Goal: Task Accomplishment & Management: Complete application form

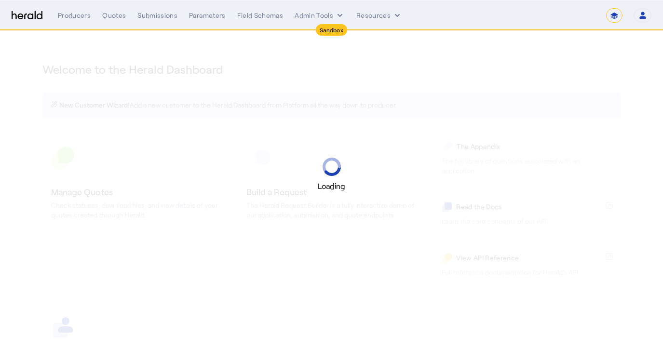
select select "*******"
select select "pfm_2v8p_herald_api"
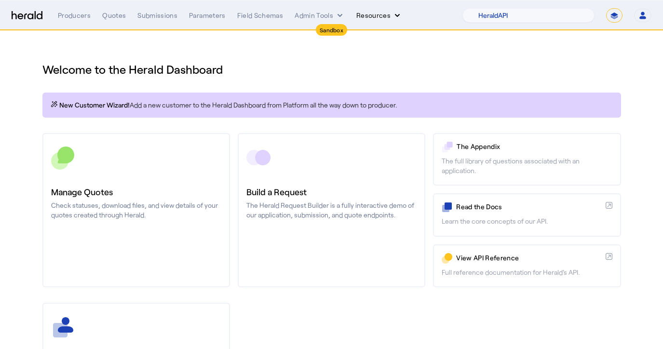
click at [386, 17] on button "Resources" at bounding box center [379, 16] width 46 height 10
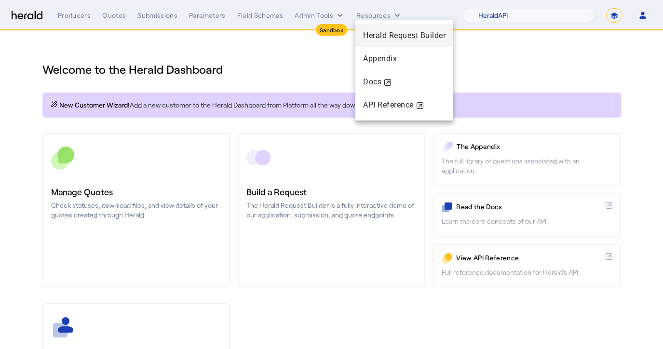
click at [389, 30] on span "Herald Request Builder" at bounding box center [404, 36] width 82 height 12
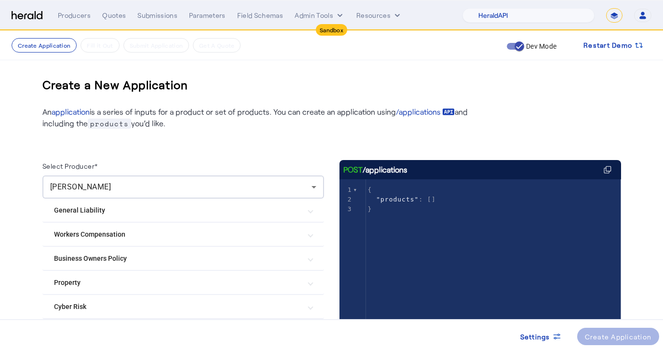
click at [87, 302] on Risk "Cyber Risk" at bounding box center [177, 307] width 247 height 10
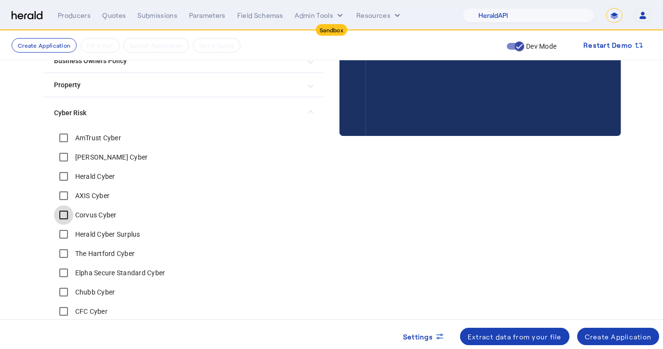
click at [69, 203] on div at bounding box center [63, 214] width 23 height 23
click at [626, 338] on div "Create Application" at bounding box center [618, 337] width 67 height 10
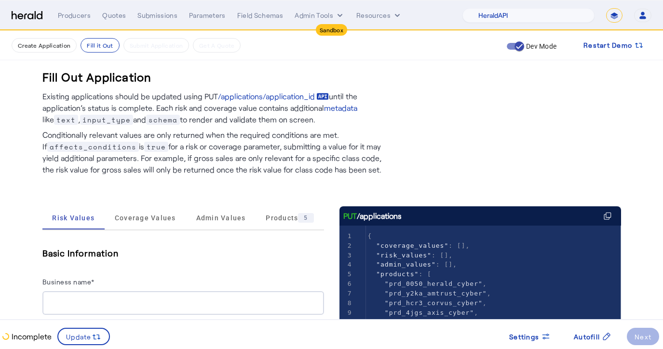
click at [586, 349] on div "Incomplete Update Settings Autofill Next" at bounding box center [331, 334] width 663 height 30
click at [590, 339] on span "Autofill" at bounding box center [587, 337] width 26 height 10
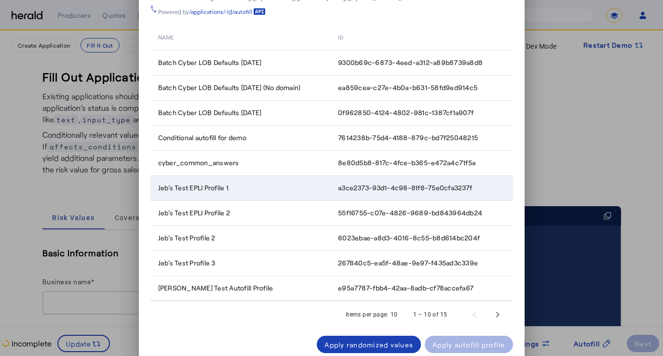
scroll to position [44, 0]
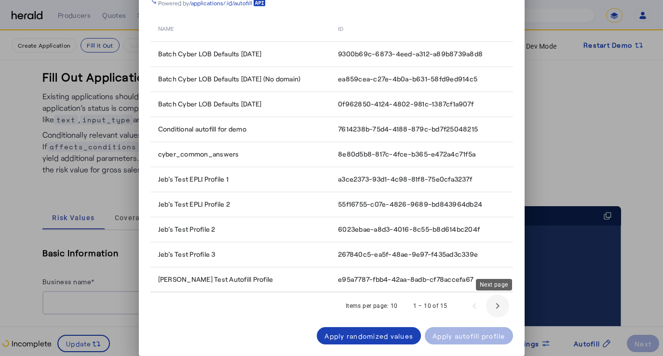
click at [486, 305] on span "Next page" at bounding box center [497, 306] width 23 height 23
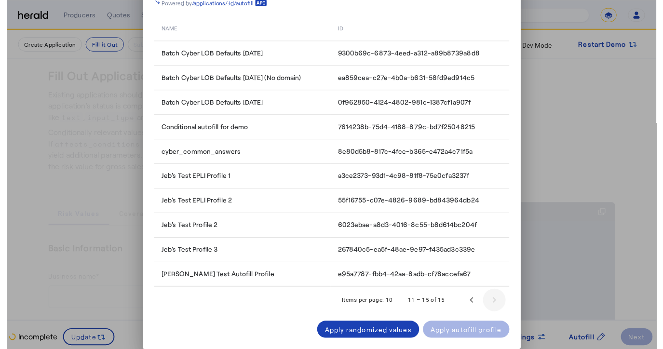
scroll to position [0, 0]
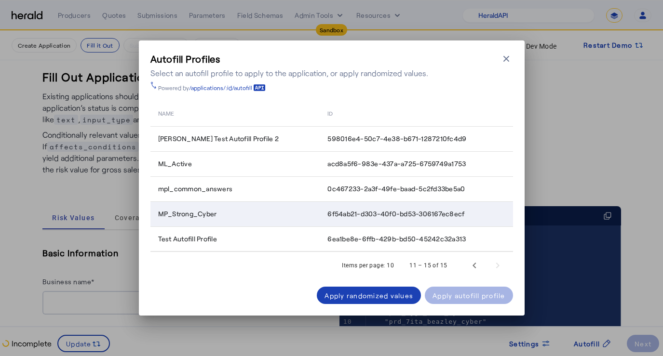
click at [211, 213] on span "MP_Strong_Cyber" at bounding box center [187, 214] width 59 height 10
click at [470, 291] on div "Apply autofill profile" at bounding box center [468, 296] width 73 height 10
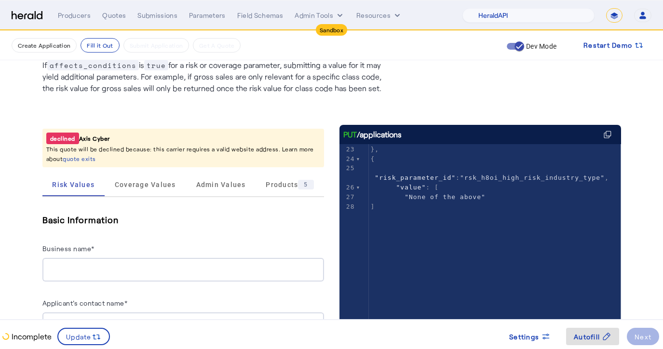
scroll to position [281, 0]
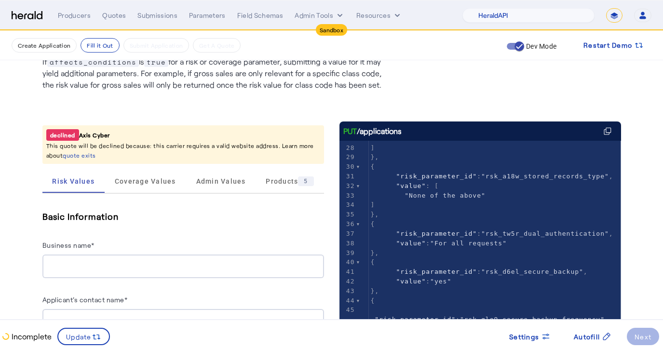
scroll to position [64, 0]
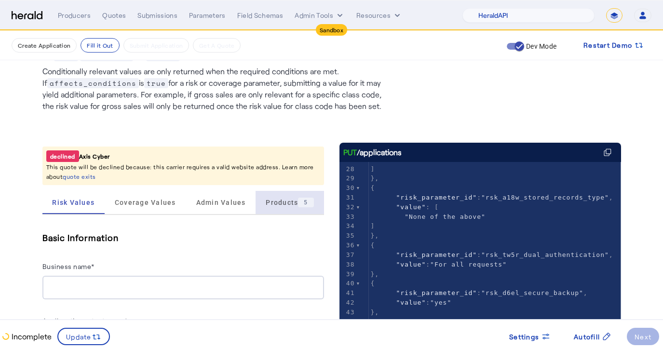
click at [283, 198] on span "Products 5" at bounding box center [290, 203] width 48 height 10
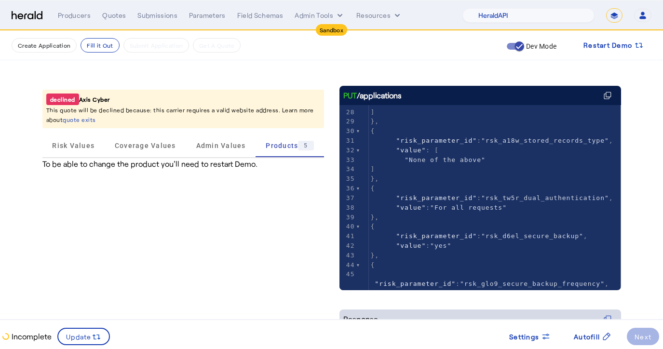
scroll to position [120, 0]
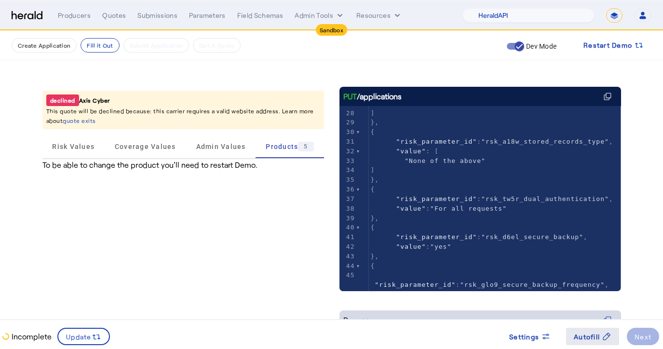
click at [581, 340] on span "Autofill" at bounding box center [587, 337] width 26 height 10
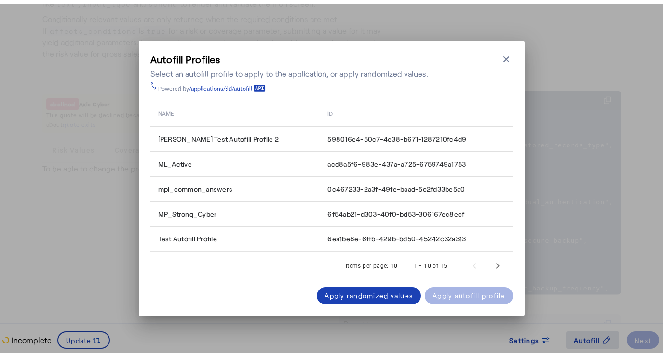
scroll to position [0, 0]
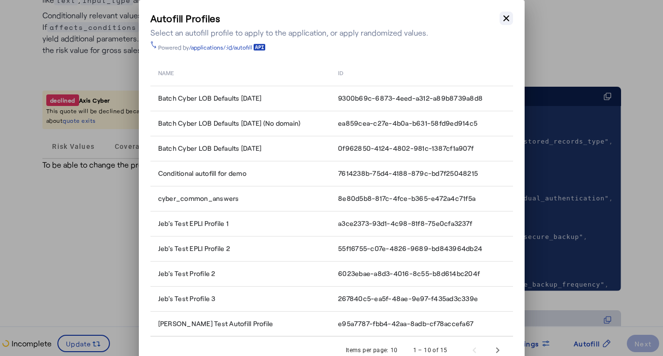
click at [507, 12] on button "Close modal" at bounding box center [505, 18] width 13 height 13
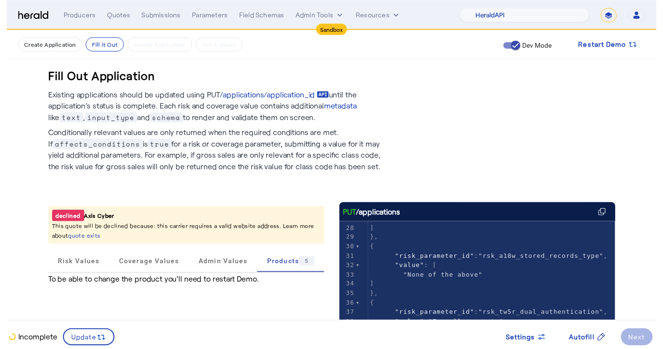
scroll to position [120, 0]
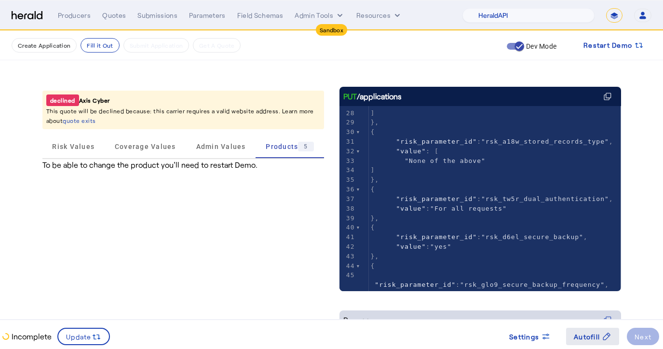
click at [584, 335] on span "Autofill" at bounding box center [587, 337] width 26 height 10
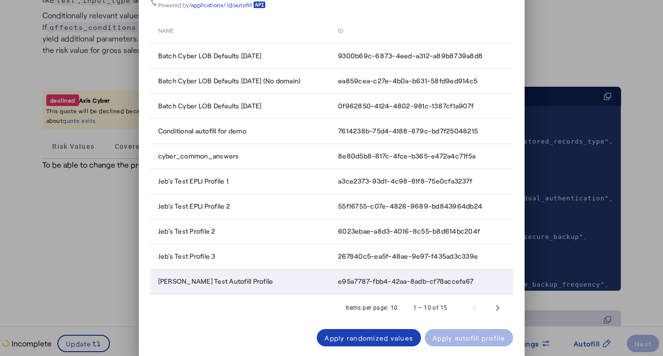
scroll to position [44, 0]
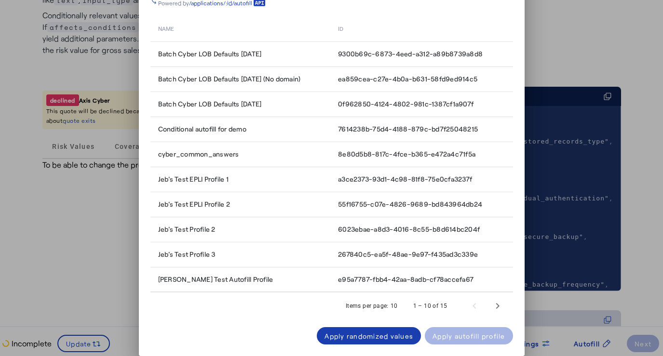
click at [362, 330] on span at bounding box center [369, 335] width 104 height 23
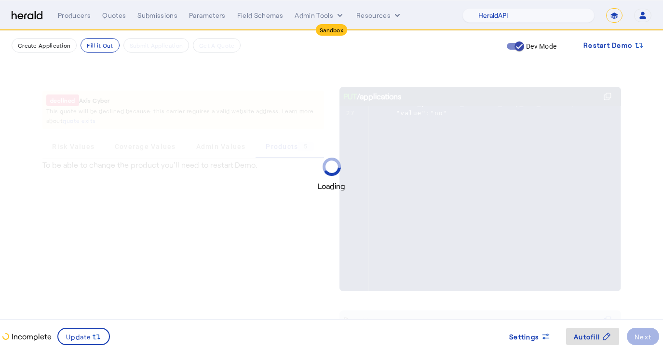
scroll to position [0, 0]
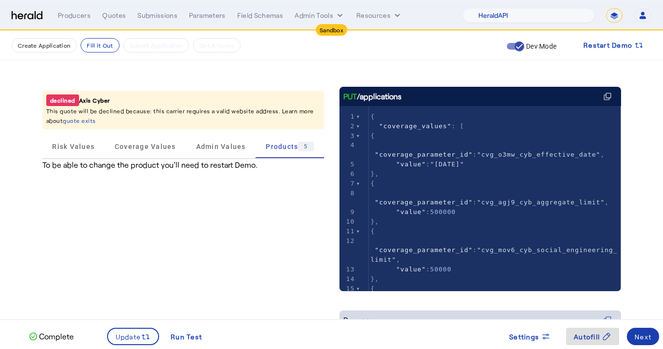
click at [642, 335] on div "Next" at bounding box center [642, 337] width 17 height 10
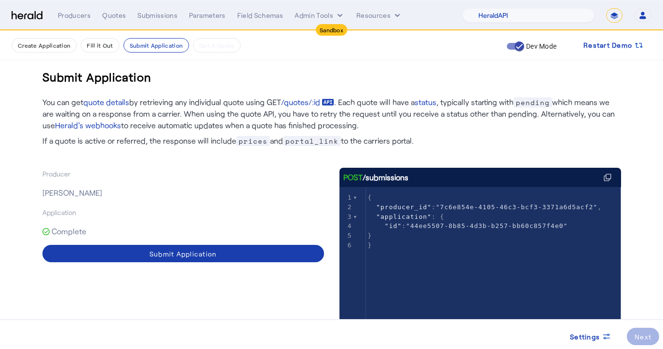
click at [242, 253] on span at bounding box center [183, 253] width 282 height 23
